Goal: Transaction & Acquisition: Purchase product/service

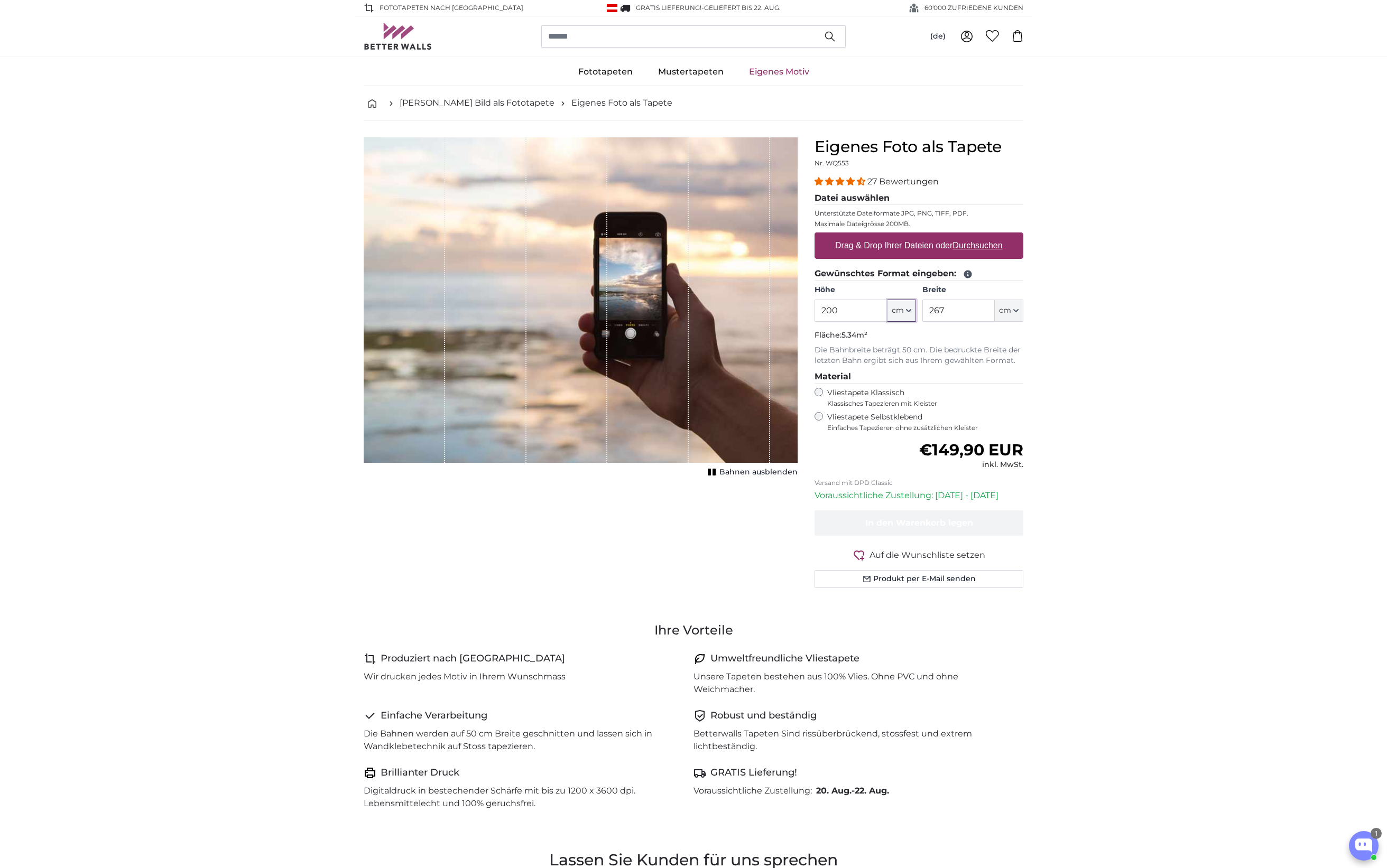
click at [906, 311] on button "cm" at bounding box center [901, 311] width 28 height 23
click at [826, 310] on input "200" at bounding box center [850, 311] width 72 height 23
click at [830, 310] on input "200" at bounding box center [850, 311] width 72 height 23
type input "210"
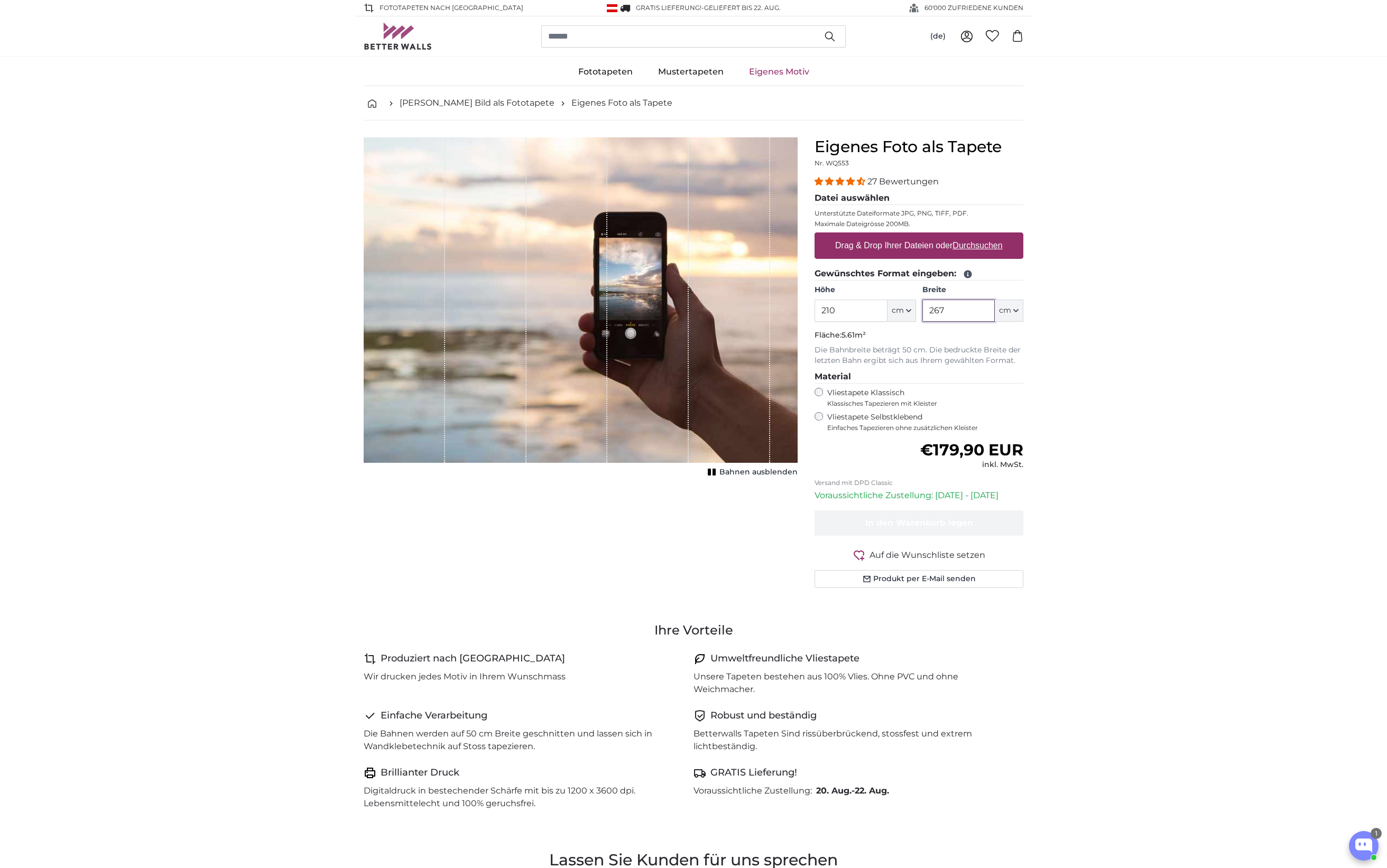
drag, startPoint x: 949, startPoint y: 311, endPoint x: 933, endPoint y: 308, distance: 16.3
click at [933, 308] on input "267" at bounding box center [958, 311] width 72 height 23
type input "210"
click at [984, 246] on u "Durchsuchen" at bounding box center [977, 246] width 50 height 9
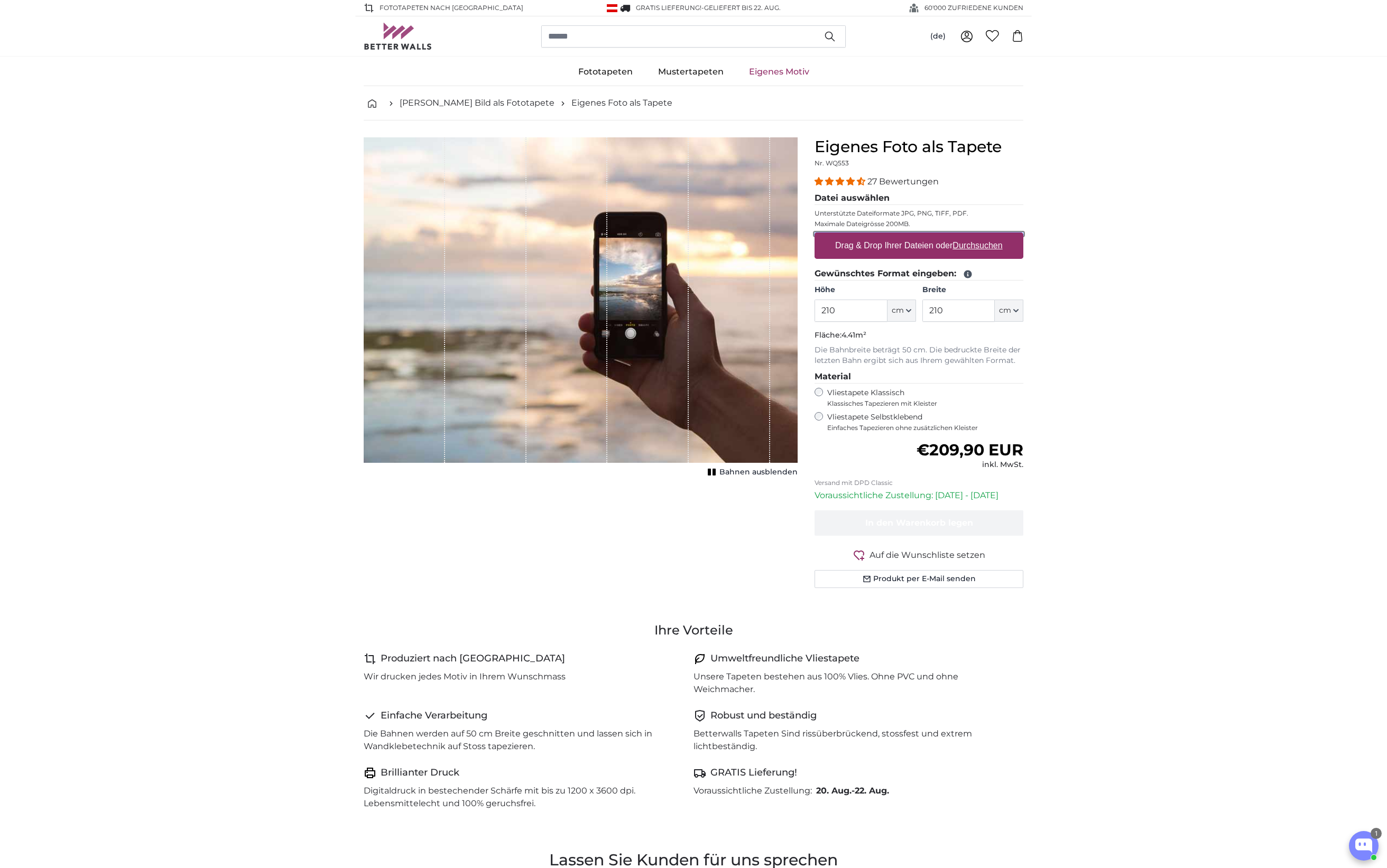
click at [984, 236] on input "Drag & Drop Ihrer Dateien oder Durchsuchen" at bounding box center [918, 234] width 209 height 3
type input "**********"
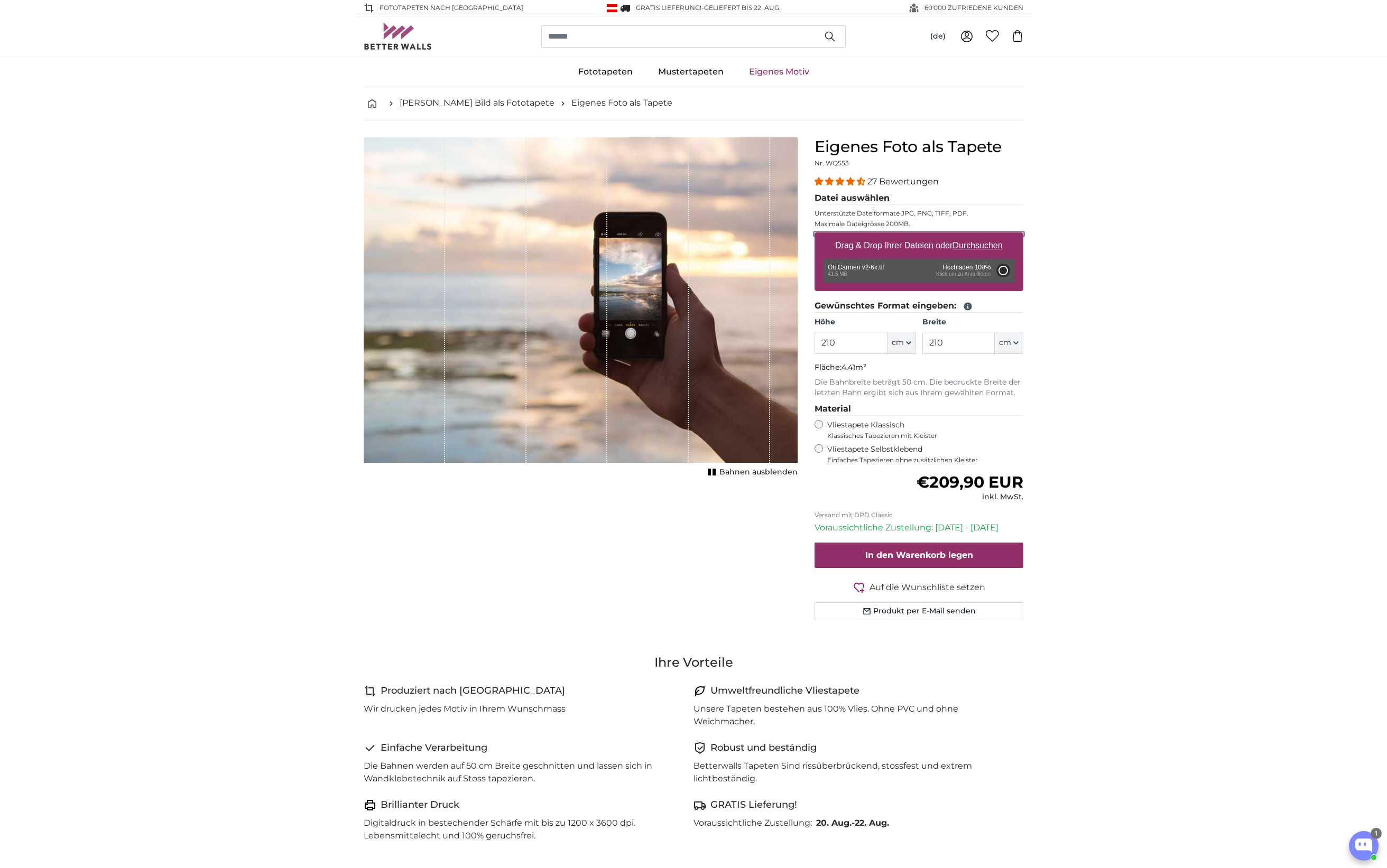
type input "200"
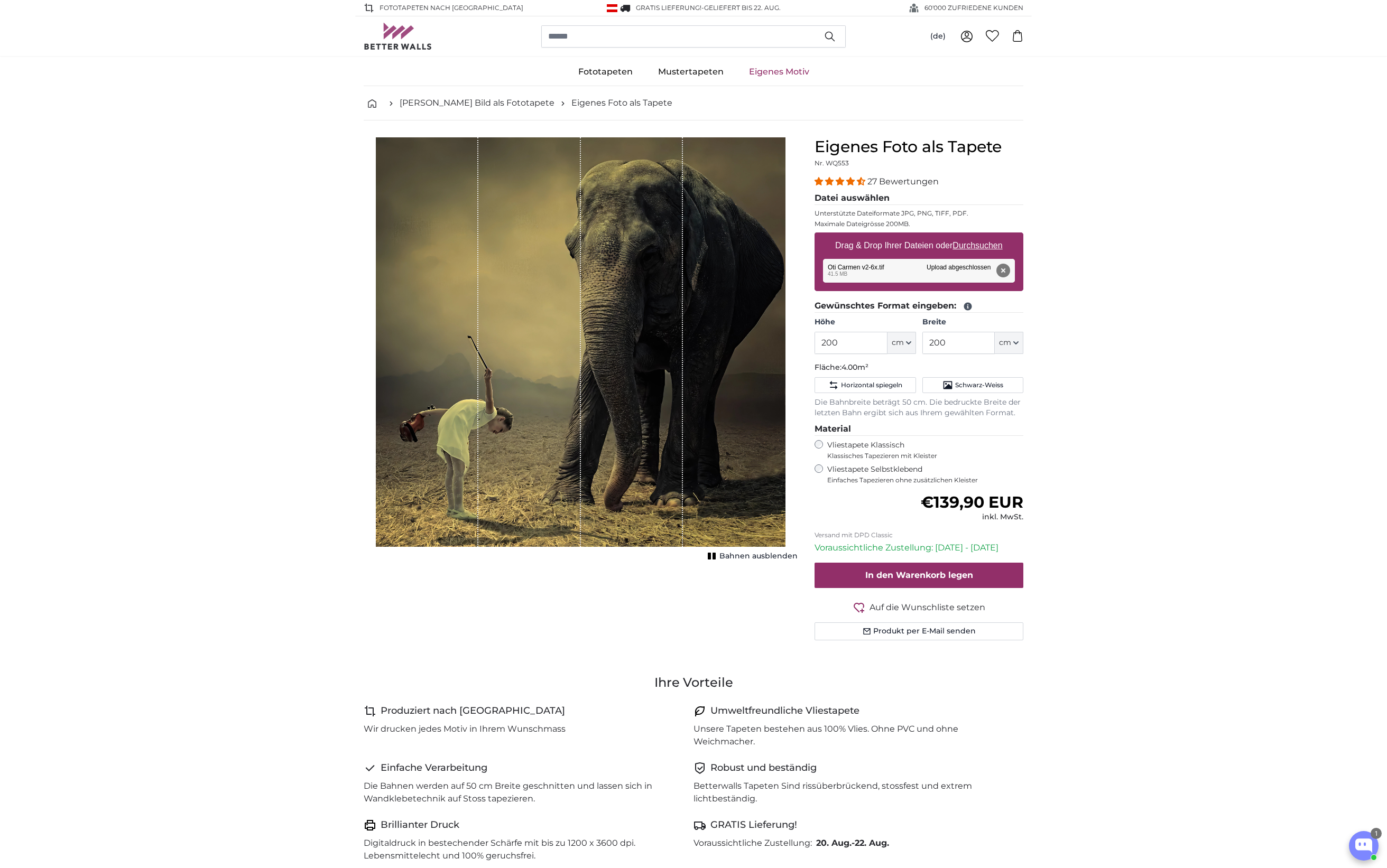
click at [1002, 267] on button "Entfernen" at bounding box center [1003, 270] width 14 height 14
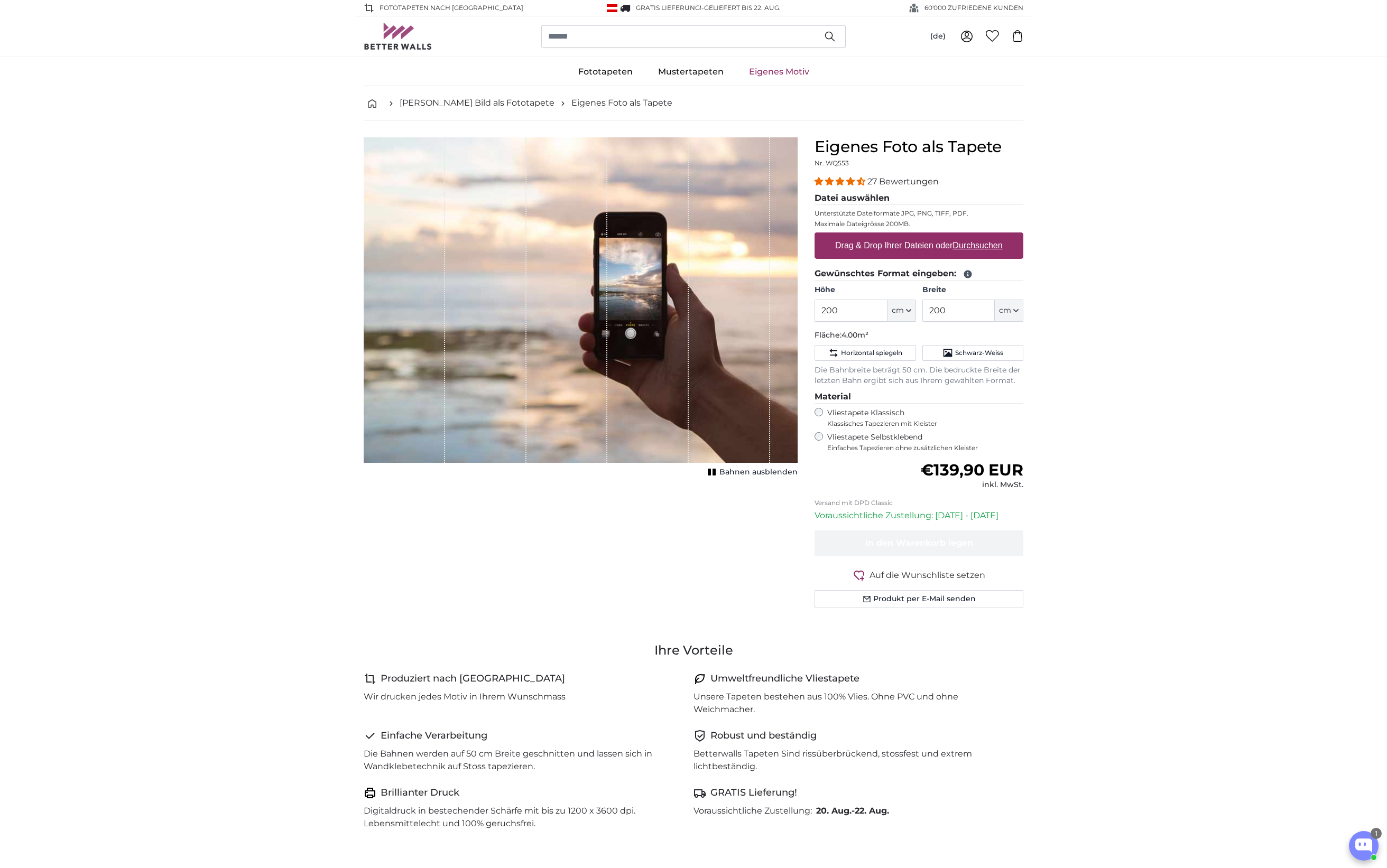
click at [986, 248] on u "Durchsuchen" at bounding box center [977, 246] width 50 height 9
click at [986, 236] on input "Drag & Drop Ihrer Dateien oder Durchsuchen" at bounding box center [918, 234] width 209 height 3
type input "**********"
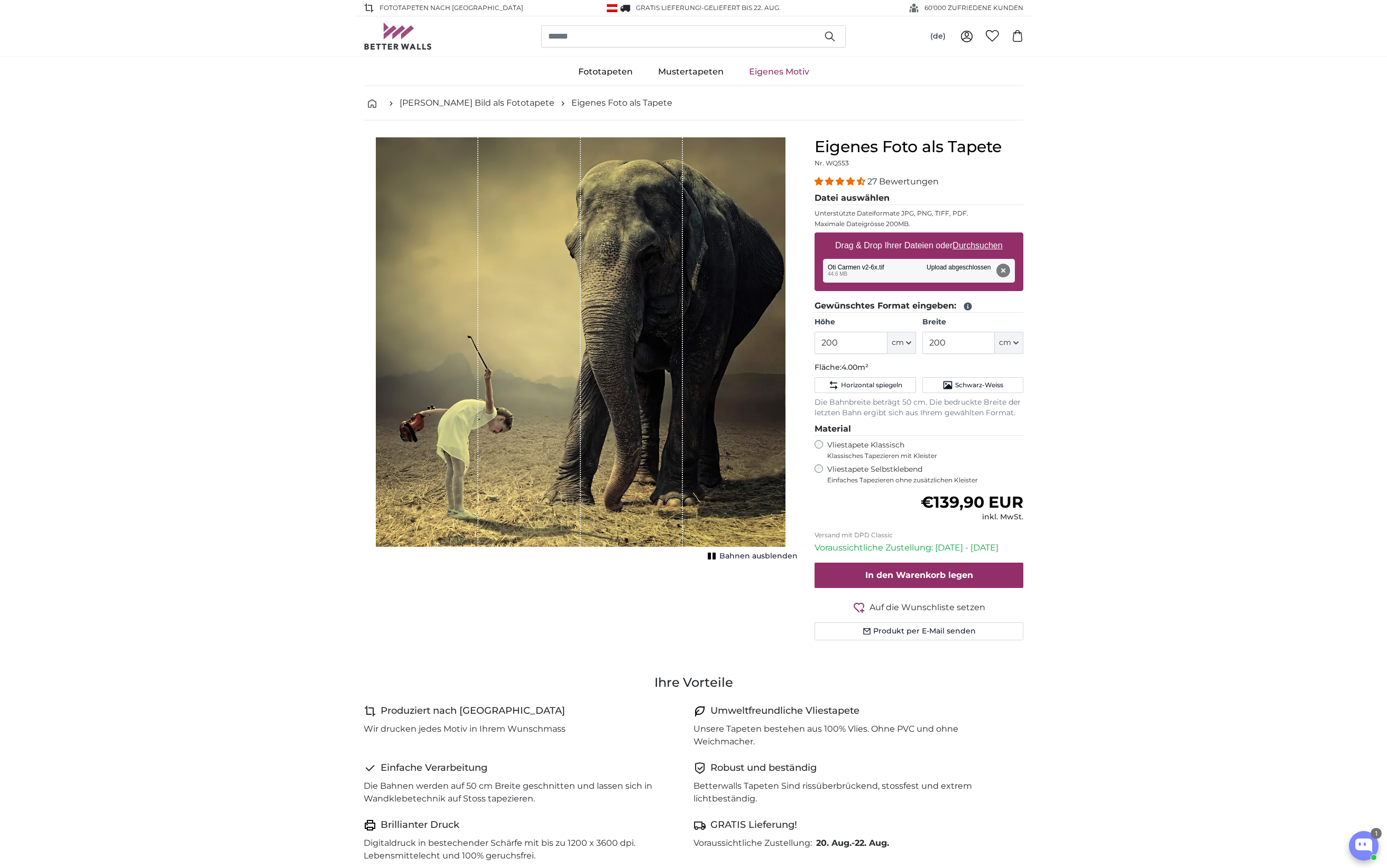
click at [1004, 271] on button "Entfernen" at bounding box center [1003, 270] width 14 height 14
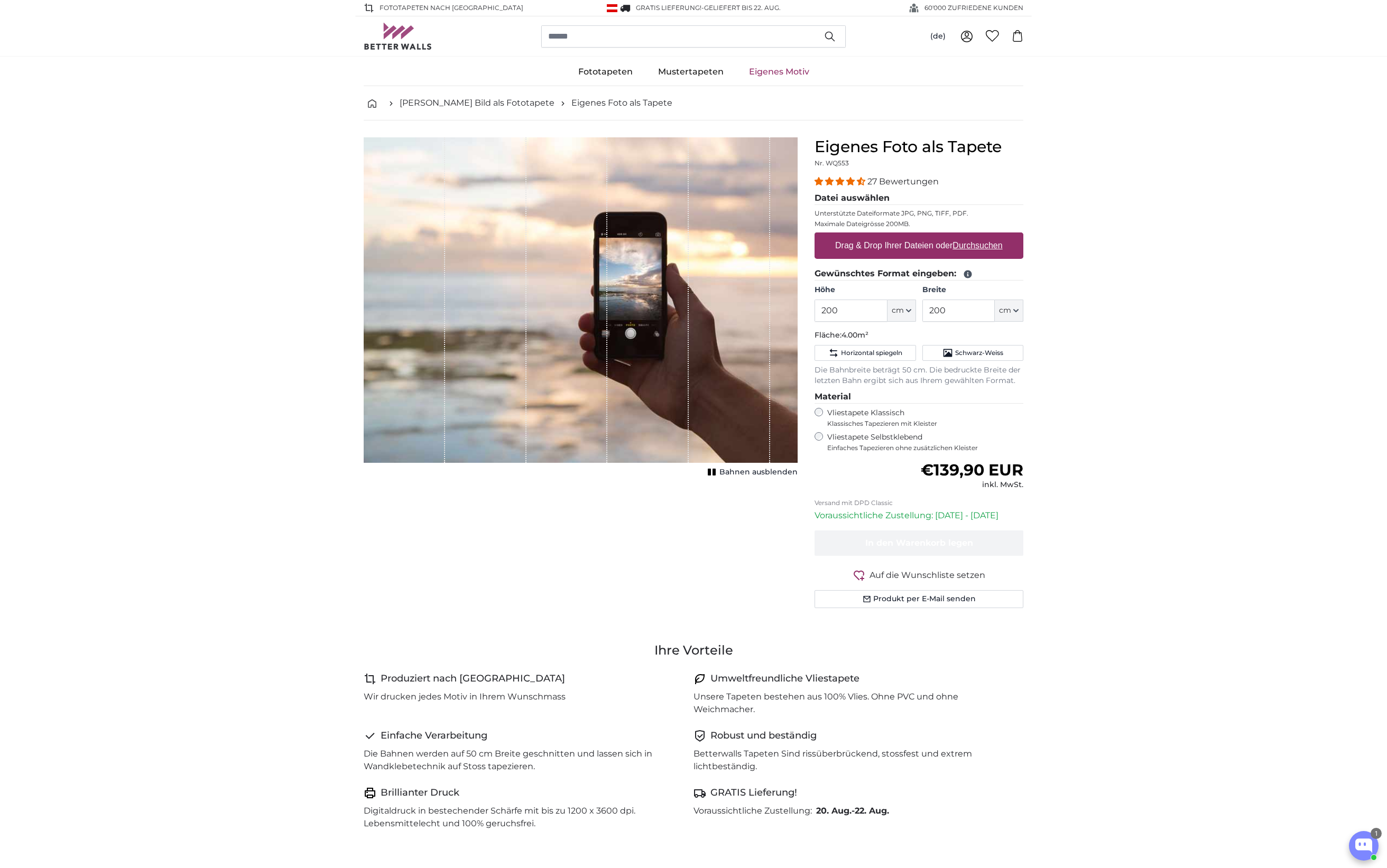
click at [977, 241] on u "Durchsuchen" at bounding box center [977, 246] width 50 height 9
click at [977, 236] on input "Drag & Drop Ihrer Dateien oder Durchsuchen" at bounding box center [918, 234] width 209 height 3
type input "**********"
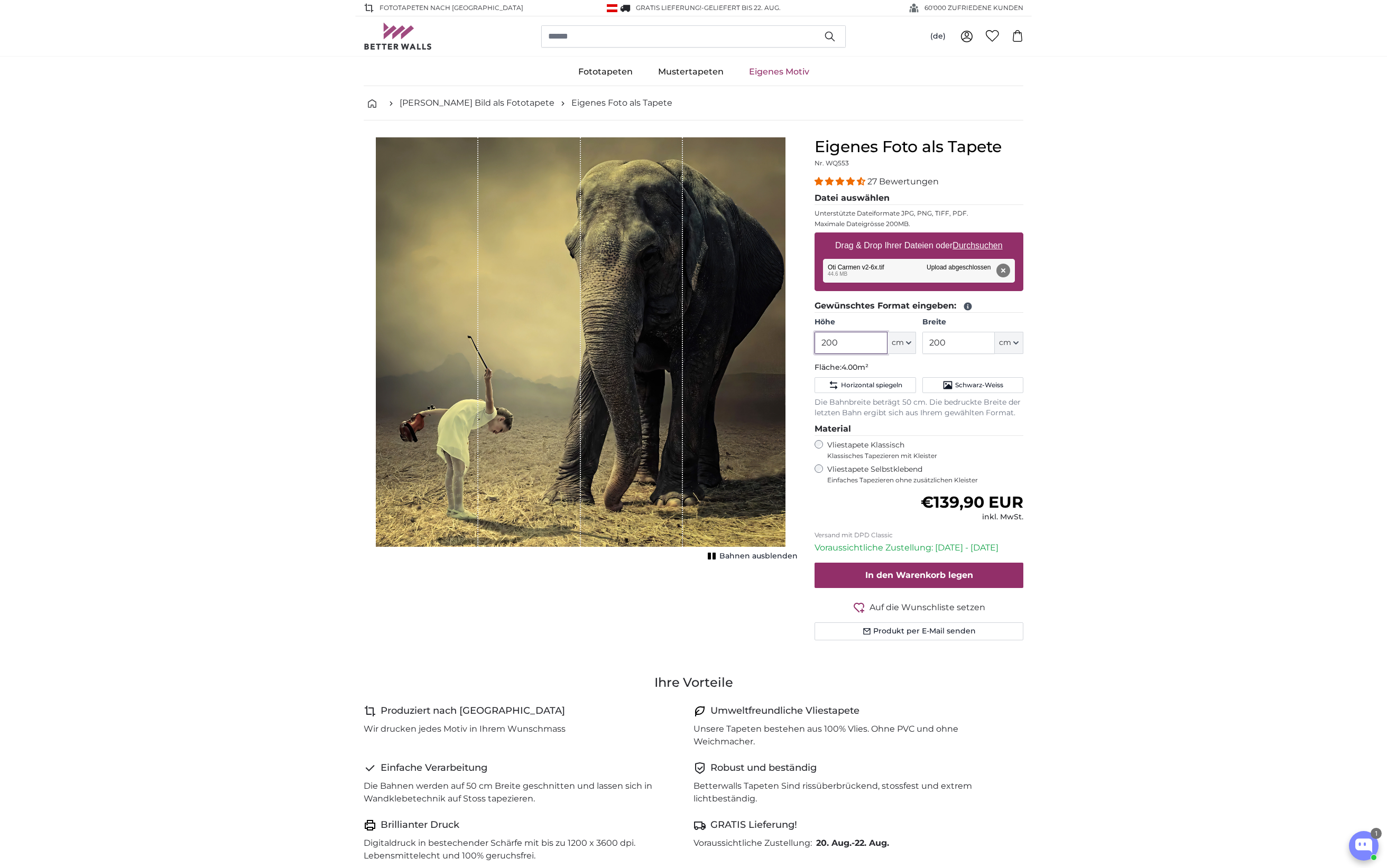
click at [830, 342] on input "200" at bounding box center [850, 343] width 72 height 23
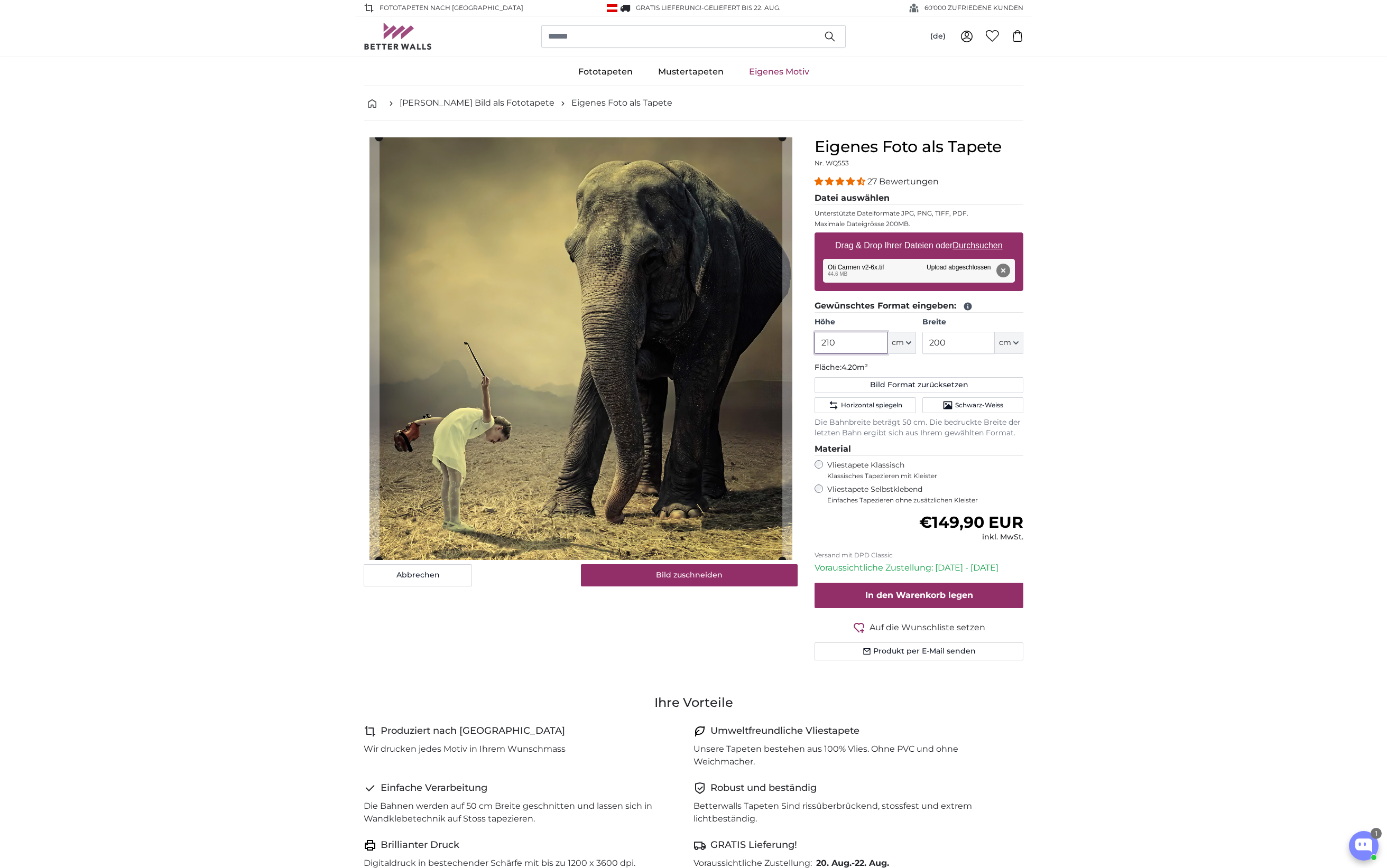
type input "210"
click at [937, 344] on input "200" at bounding box center [958, 343] width 72 height 23
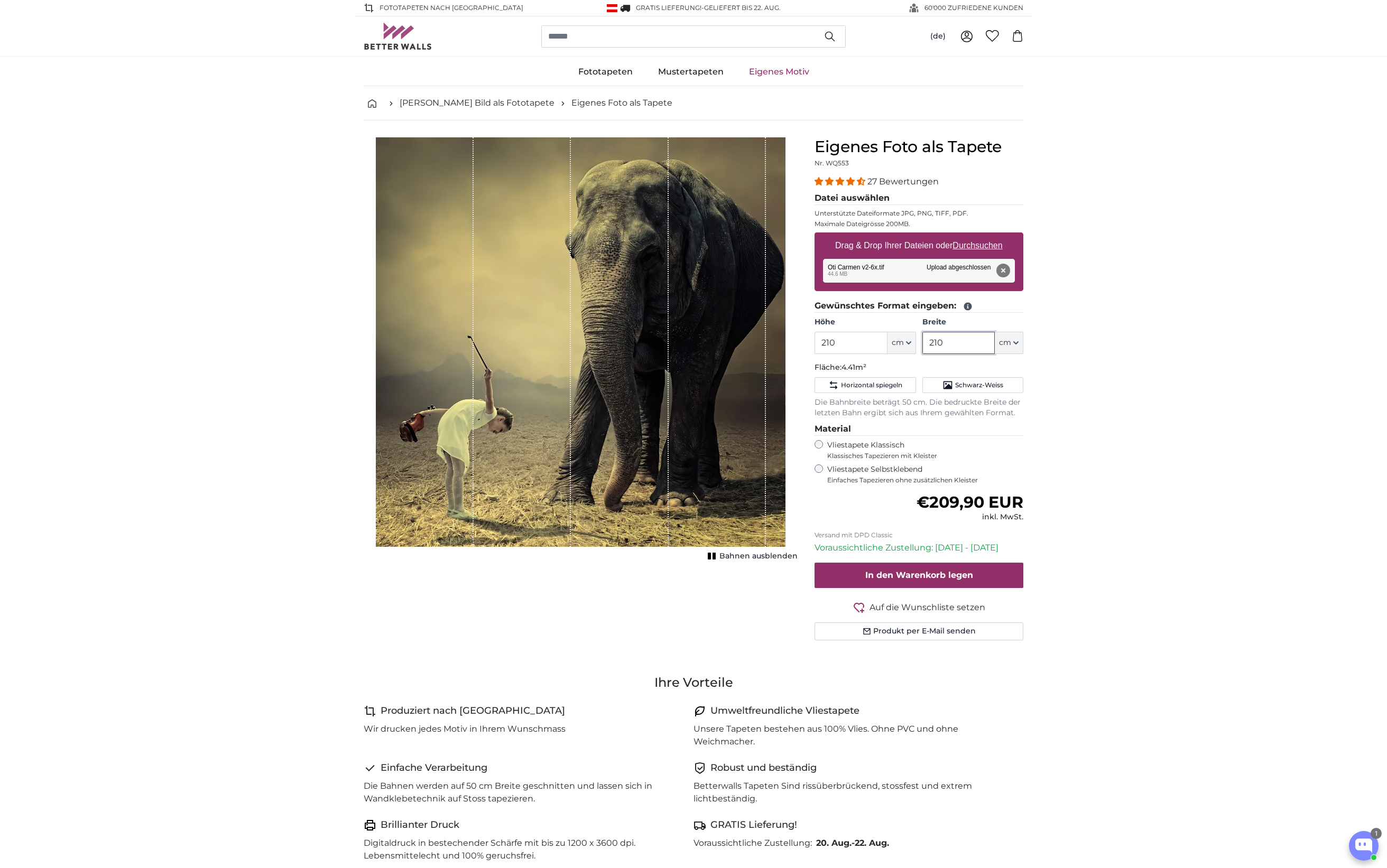
type input "210"
click at [829, 340] on input "210" at bounding box center [850, 343] width 72 height 23
type input "200"
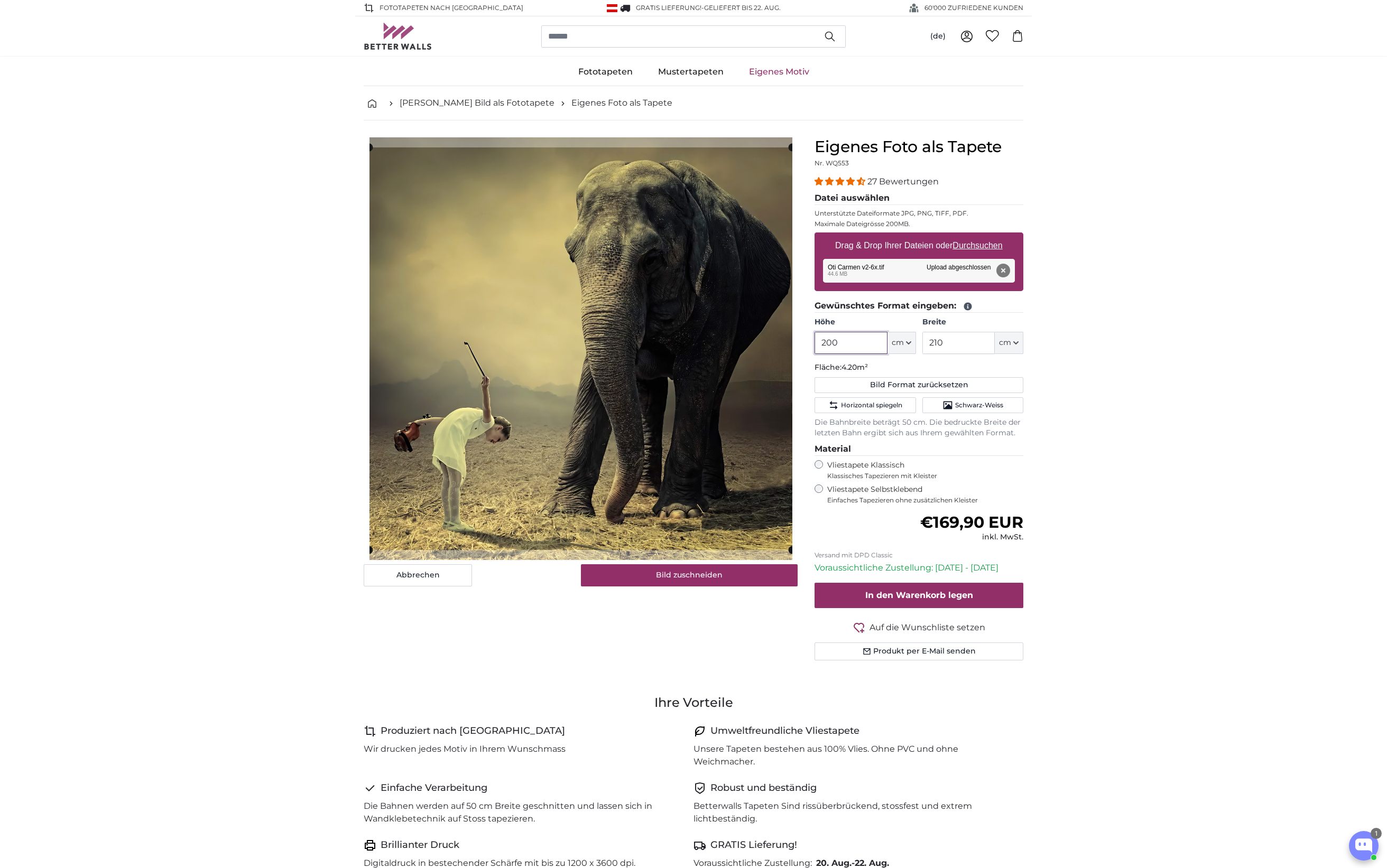
type input "200"
click at [936, 342] on input "210" at bounding box center [958, 343] width 72 height 23
type input "200"
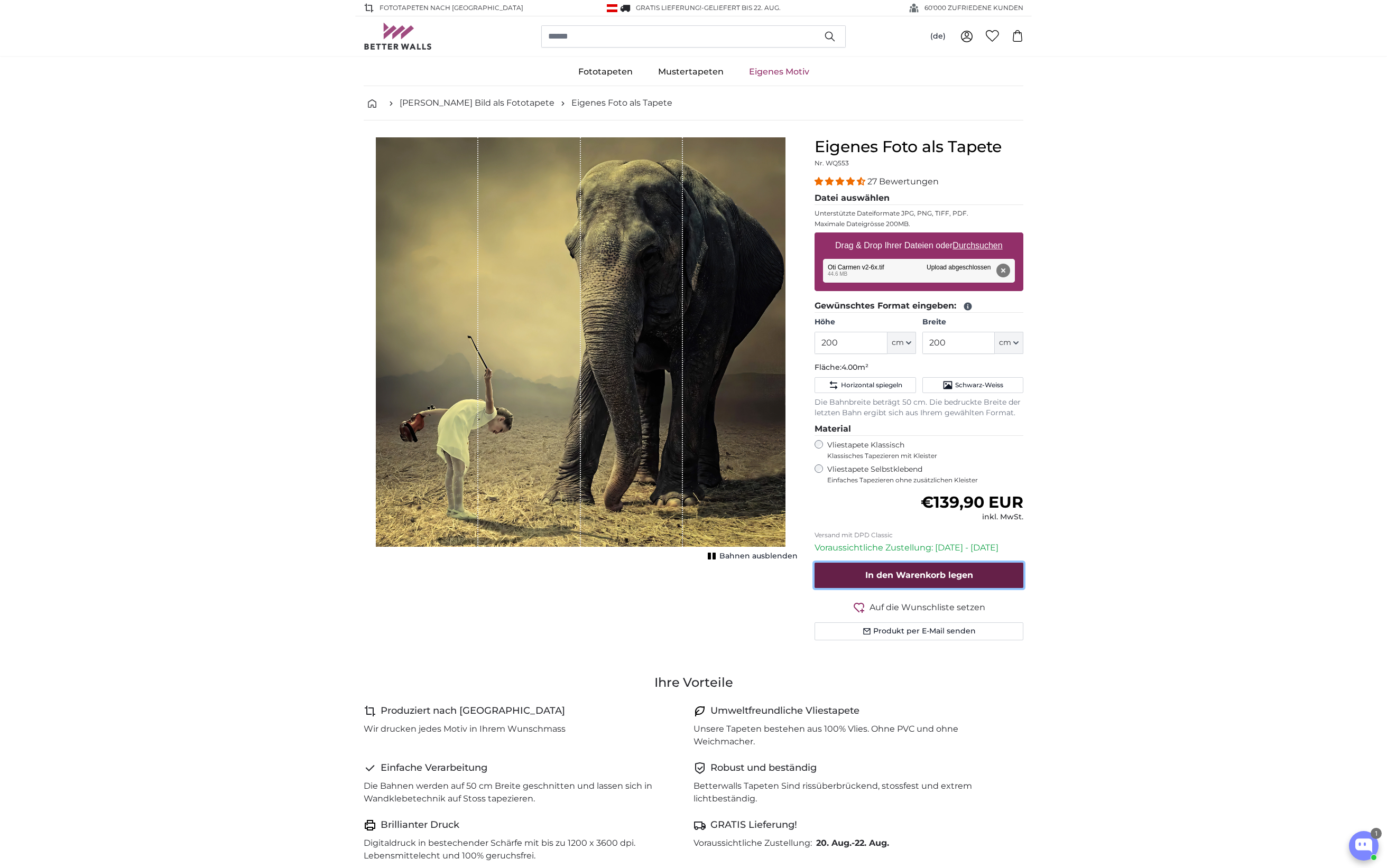
click at [908, 579] on span "In den Warenkorb legen" at bounding box center [919, 575] width 108 height 10
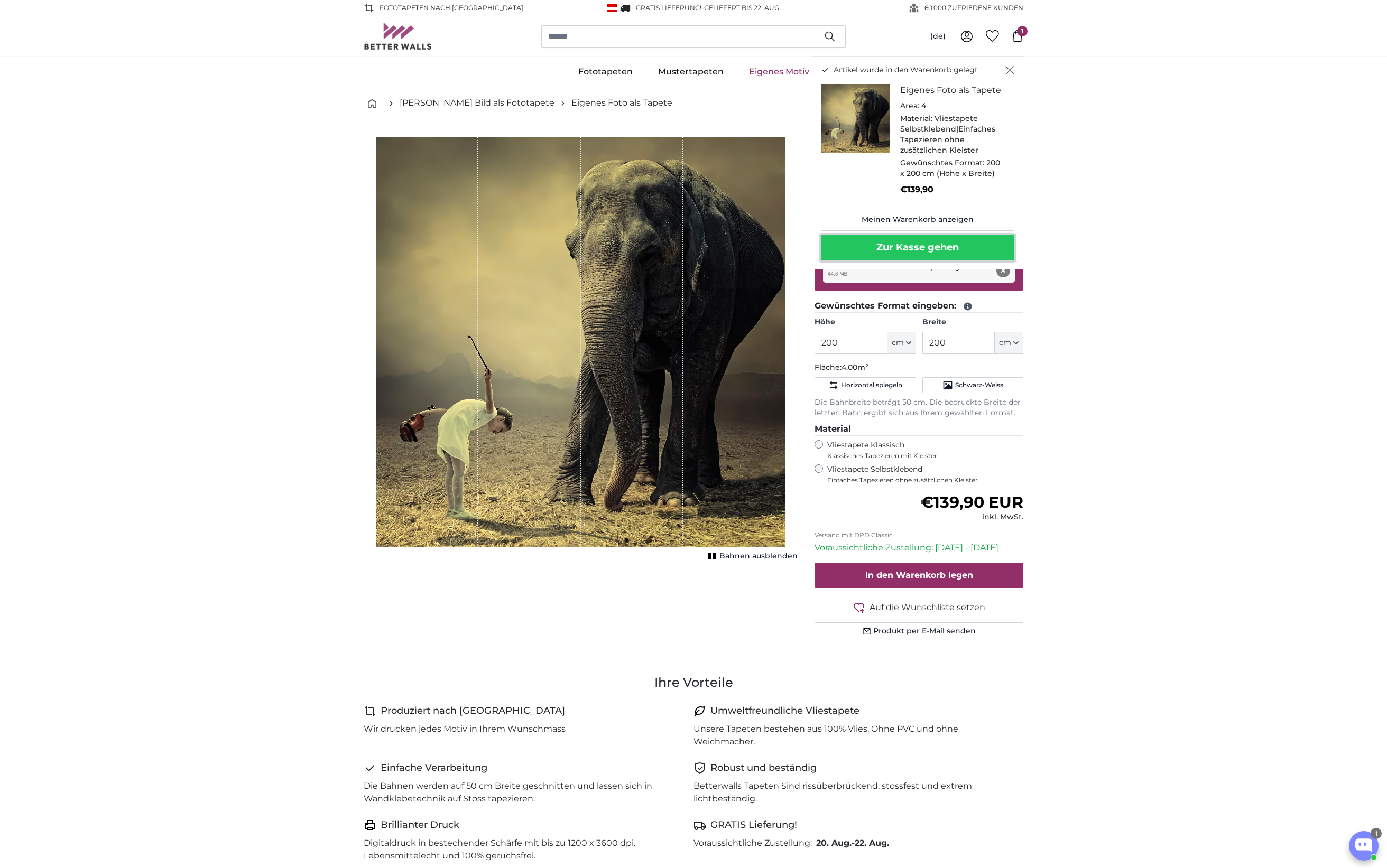
click at [920, 253] on button "Zur Kasse gehen" at bounding box center [918, 248] width 193 height 25
